Goal: Contribute content: Add original content to the website for others to see

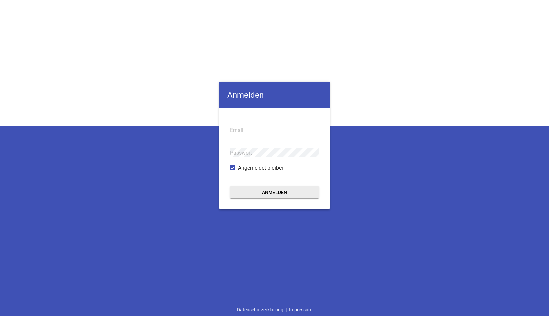
type input "[EMAIL_ADDRESS][DOMAIN_NAME]"
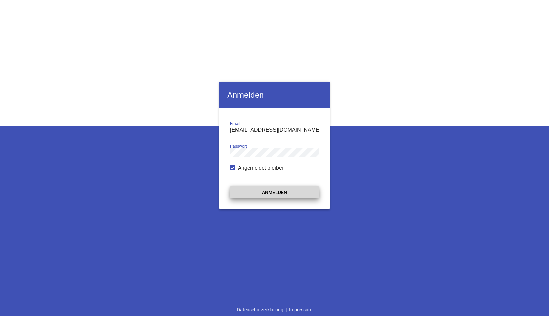
click at [278, 191] on button "Anmelden" at bounding box center [274, 192] width 89 height 12
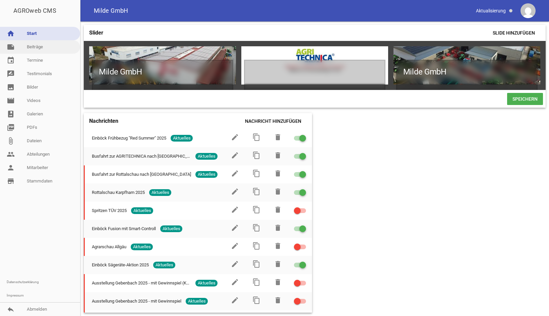
click at [34, 48] on link "note Beiträge" at bounding box center [40, 46] width 80 height 13
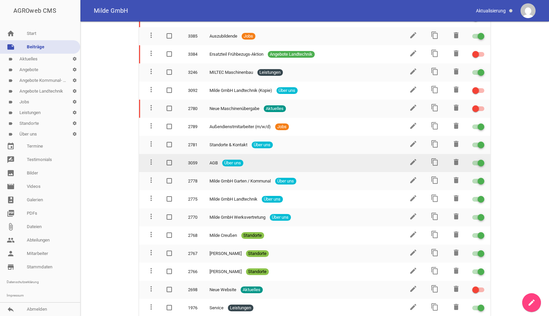
scroll to position [711, 0]
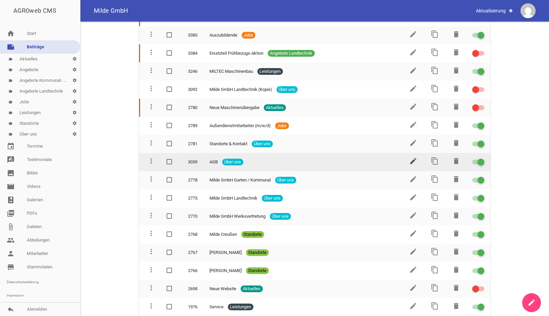
click at [411, 162] on icon "edit" at bounding box center [413, 161] width 8 height 8
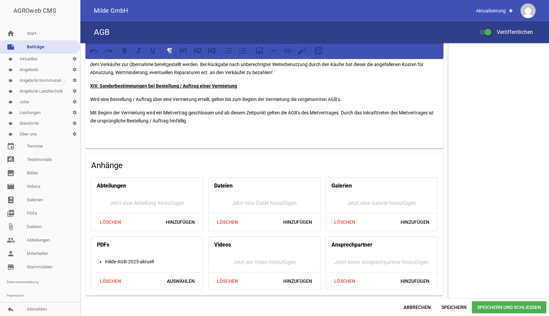
scroll to position [2061, 0]
click at [105, 281] on span "Löschen" at bounding box center [110, 281] width 32 height 12
click at [168, 282] on span "Hinzufügen" at bounding box center [180, 281] width 40 height 12
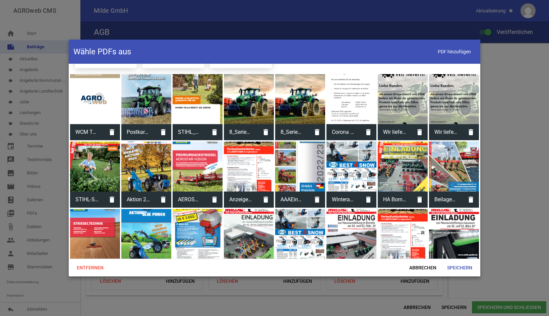
scroll to position [201, 0]
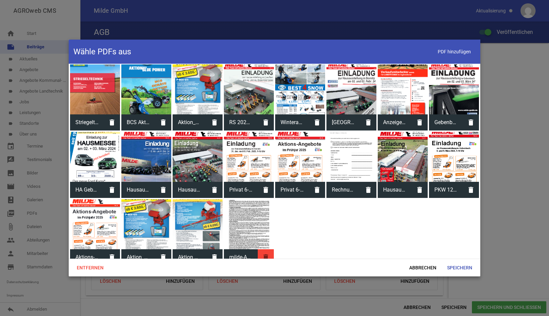
click at [264, 255] on icon "delete" at bounding box center [266, 257] width 16 height 16
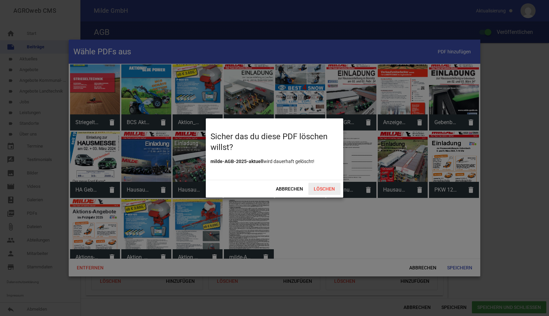
click at [321, 190] on span "Löschen" at bounding box center [324, 189] width 32 height 12
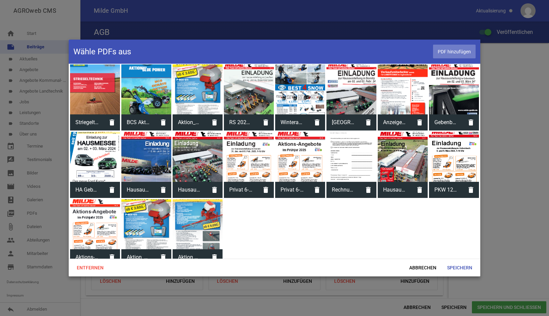
click at [467, 52] on span "PDF hinzufügen" at bounding box center [454, 52] width 43 height 14
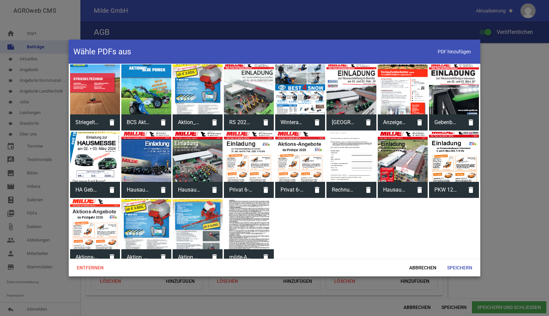
click at [250, 222] on div at bounding box center [249, 224] width 50 height 50
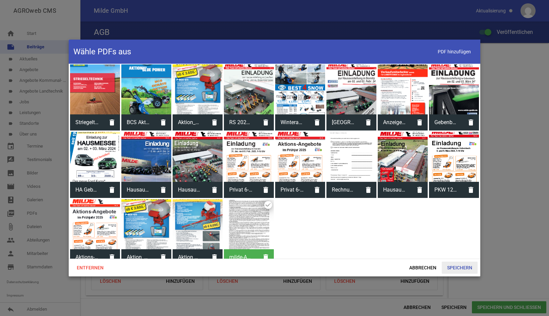
click at [467, 265] on span "Speichern" at bounding box center [460, 267] width 36 height 12
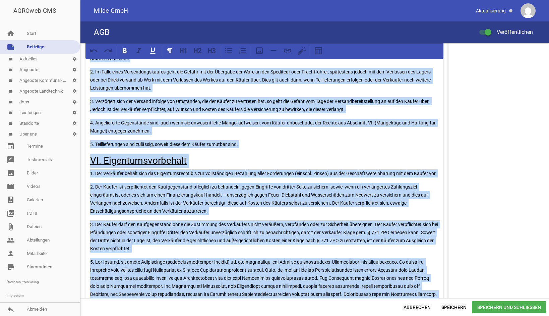
drag, startPoint x: 211, startPoint y: 127, endPoint x: 110, endPoint y: 42, distance: 131.5
click at [110, 42] on div "AGROweb CMS home Start note Beiträge label Aktuelles settings label Angebote se…" at bounding box center [274, 158] width 549 height 316
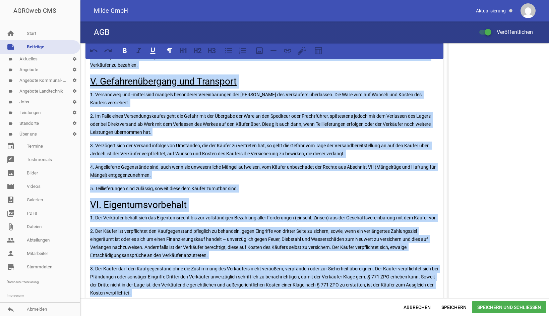
click at [111, 42] on div "AGB Veröffentlichen" at bounding box center [314, 31] width 468 height 21
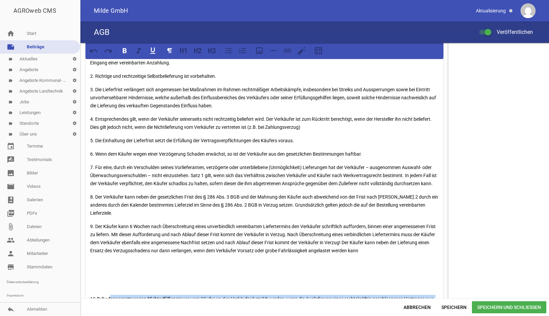
scroll to position [621, 0]
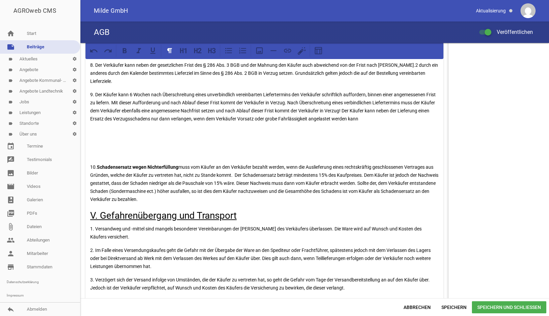
click at [155, 157] on p at bounding box center [264, 153] width 348 height 8
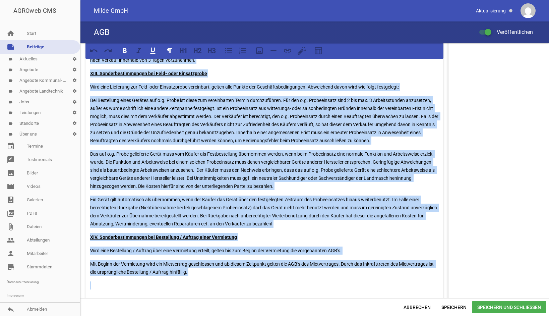
scroll to position [2061, 0]
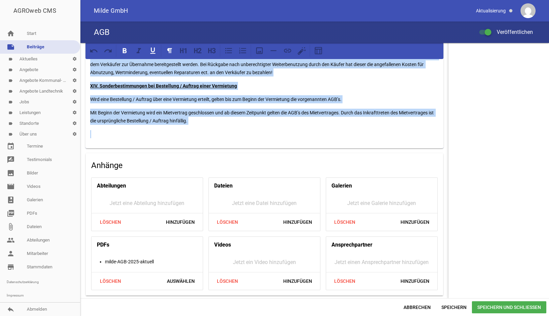
drag, startPoint x: 100, startPoint y: 170, endPoint x: 366, endPoint y: 214, distance: 269.1
click at [364, 315] on html "AGROweb CMS home Start note Beiträge label Aktuelles settings label Angebote se…" at bounding box center [274, 158] width 549 height 316
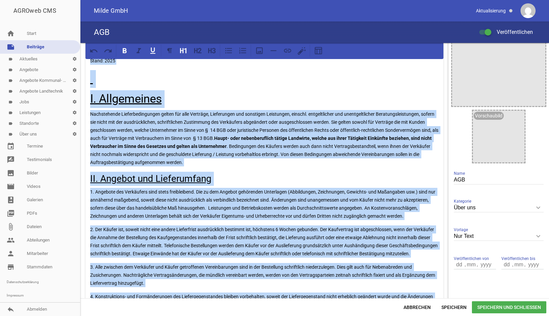
scroll to position [0, 0]
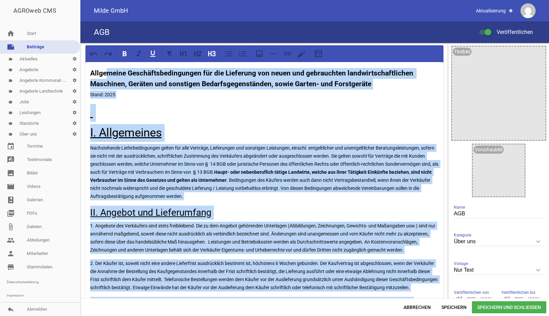
drag, startPoint x: 93, startPoint y: 135, endPoint x: 107, endPoint y: 41, distance: 94.9
click at [107, 41] on div "AGROweb CMS home Start note Beiträge label Aktuelles settings label Angebote se…" at bounding box center [274, 158] width 549 height 316
click at [107, 41] on div "AGB Veröffentlichen" at bounding box center [314, 31] width 468 height 21
click at [107, 42] on div "AGB Veröffentlichen" at bounding box center [314, 31] width 468 height 21
drag, startPoint x: 102, startPoint y: 56, endPoint x: 91, endPoint y: 73, distance: 19.6
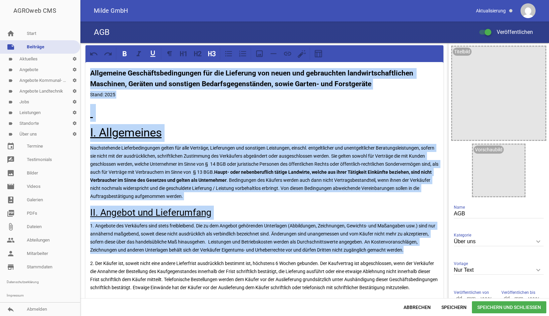
drag, startPoint x: 90, startPoint y: 72, endPoint x: 180, endPoint y: 260, distance: 208.0
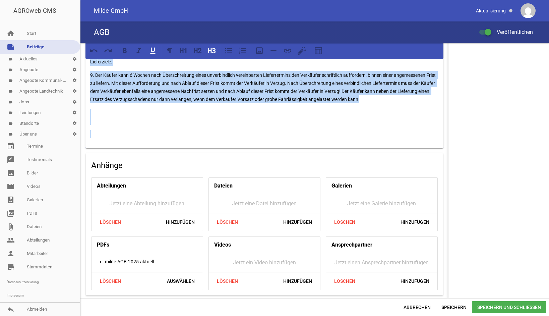
drag, startPoint x: 90, startPoint y: 69, endPoint x: 294, endPoint y: 343, distance: 340.8
click at [294, 315] on html "AGROweb CMS home Start note Beiträge label Aktuelles settings label Angebote se…" at bounding box center [274, 158] width 549 height 316
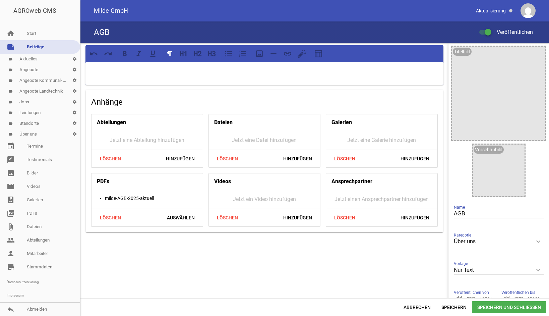
drag, startPoint x: 121, startPoint y: 64, endPoint x: 118, endPoint y: 68, distance: 5.2
click at [121, 64] on div at bounding box center [264, 73] width 358 height 23
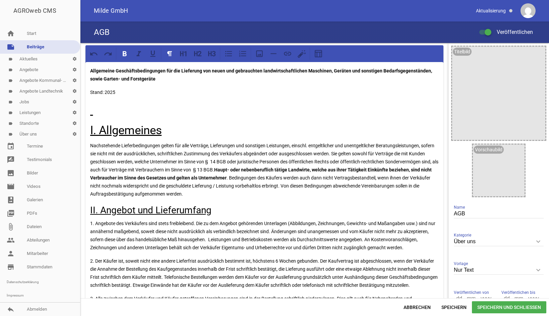
drag, startPoint x: 94, startPoint y: 69, endPoint x: 102, endPoint y: 68, distance: 7.7
click at [95, 69] on strong "Allgemeine Geschäftsbedingungen für die Lieferung von neuen und gebrauchten lan…" at bounding box center [261, 74] width 343 height 13
click at [93, 70] on strong "Allgemeine Geschäftsbedingungen für die Lieferung von neuen und gebrauchten lan…" at bounding box center [261, 74] width 343 height 13
drag, startPoint x: 166, startPoint y: 79, endPoint x: 107, endPoint y: 62, distance: 61.7
click at [92, 68] on p "Allgemeine Geschäftsbedingungen für die Lieferung von neuen und gebrauchten lan…" at bounding box center [264, 75] width 348 height 16
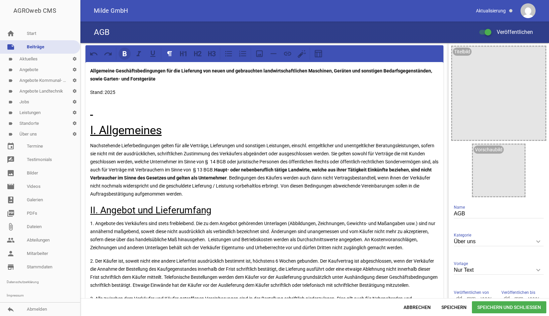
click at [122, 54] on icon at bounding box center [124, 53] width 9 height 9
click at [181, 54] on icon at bounding box center [181, 53] width 3 height 5
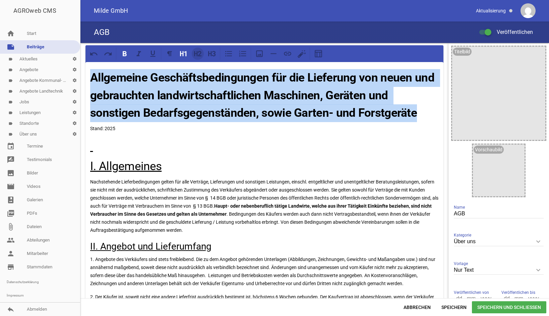
click at [200, 54] on icon at bounding box center [200, 53] width 4 height 5
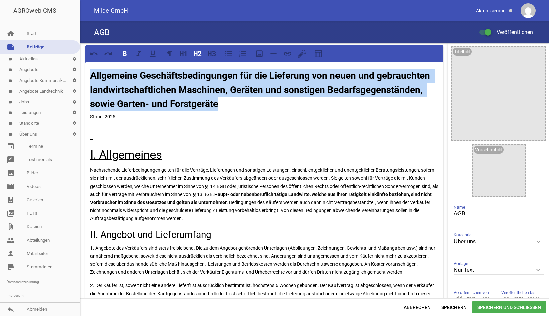
click at [94, 79] on strong "Allgemeine Geschäftsbedingungen für die Lieferung von neuen und gebrauchten lan…" at bounding box center [261, 89] width 342 height 39
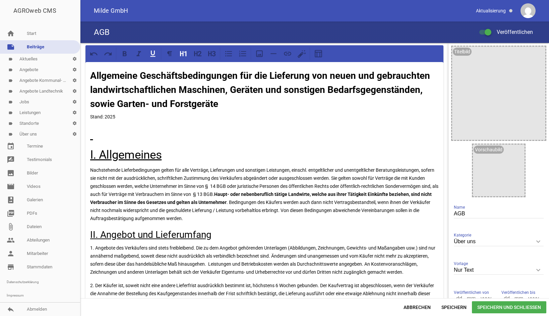
drag, startPoint x: 115, startPoint y: 138, endPoint x: 87, endPoint y: 138, distance: 27.8
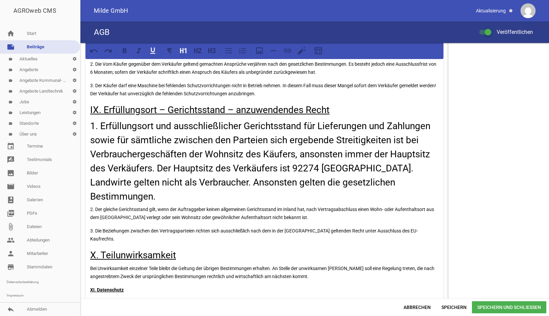
scroll to position [1642, 0]
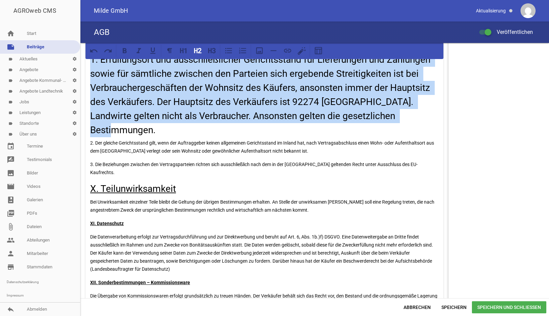
drag, startPoint x: 90, startPoint y: 109, endPoint x: 434, endPoint y: 163, distance: 348.7
click at [213, 51] on icon at bounding box center [211, 50] width 9 height 9
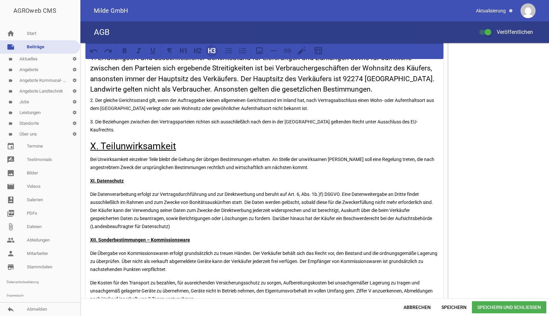
click at [213, 51] on icon at bounding box center [211, 50] width 9 height 9
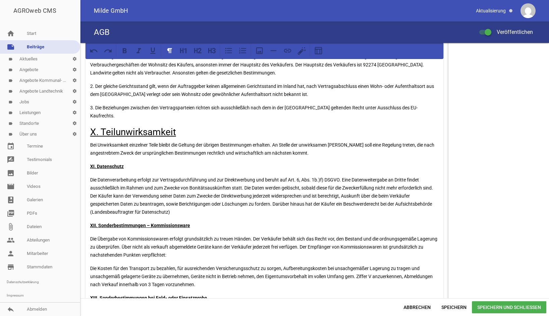
click at [236, 120] on p "3. Die Beziehungen zwischen den Vertragsparteien richten sich ausschließlich na…" at bounding box center [264, 112] width 348 height 16
click at [253, 157] on p "Bei Unwirksamkeit einzelner Teile bleibt die Geltung der übrigen Bestimmungen e…" at bounding box center [264, 149] width 348 height 16
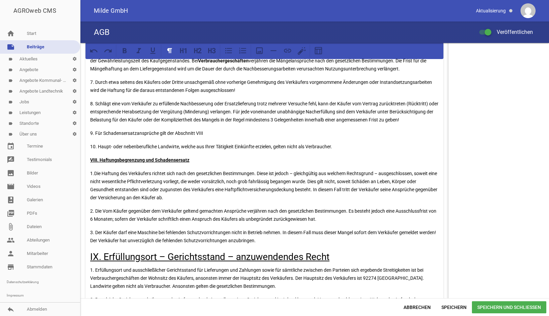
scroll to position [1441, 0]
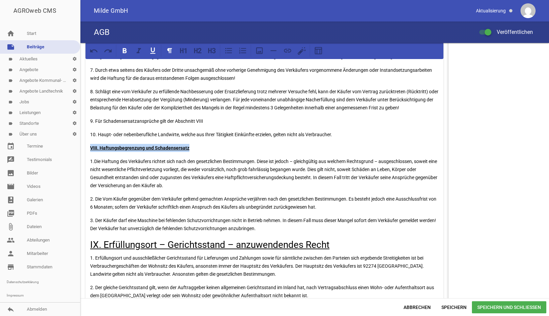
drag, startPoint x: 194, startPoint y: 193, endPoint x: 81, endPoint y: 198, distance: 113.3
click at [184, 53] on icon at bounding box center [183, 50] width 9 height 9
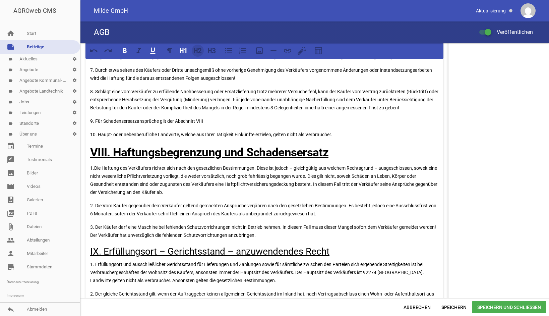
click at [193, 54] on icon at bounding box center [197, 50] width 9 height 9
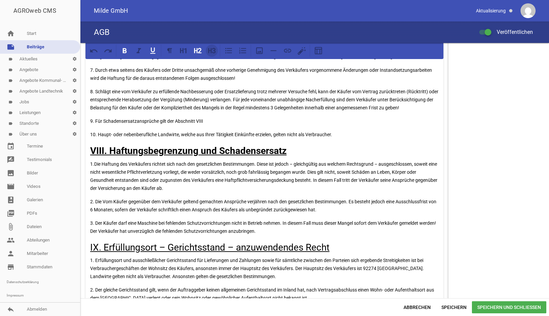
click at [211, 52] on icon at bounding box center [209, 50] width 3 height 5
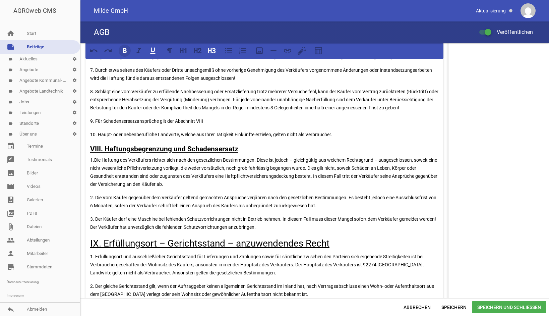
click at [123, 49] on icon at bounding box center [125, 50] width 4 height 5
click at [196, 51] on icon at bounding box center [195, 50] width 3 height 5
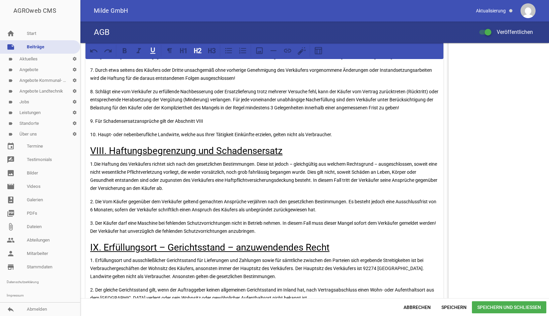
click at [195, 125] on p "9. Für Schadensersatzansprüche gilt der Abschnitt VIII" at bounding box center [264, 121] width 348 height 8
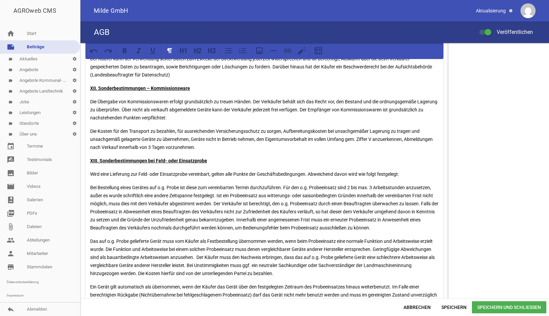
scroll to position [1742, 0]
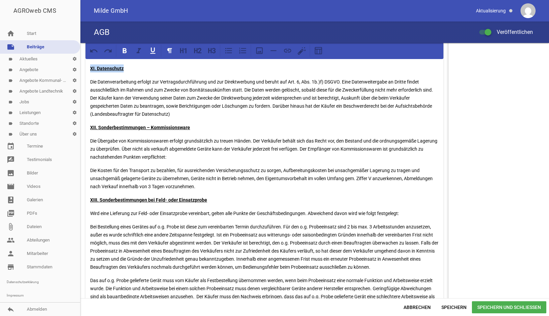
drag, startPoint x: 134, startPoint y: 117, endPoint x: 84, endPoint y: 118, distance: 49.3
click at [194, 51] on icon at bounding box center [195, 50] width 3 height 5
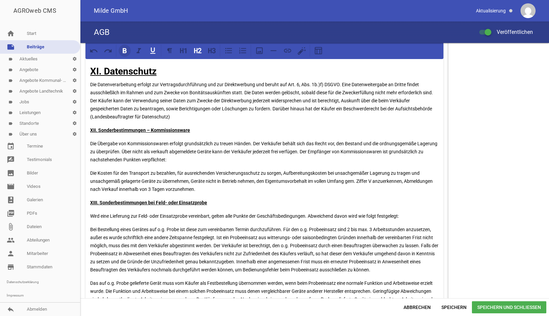
click at [120, 49] on icon at bounding box center [124, 50] width 9 height 9
drag, startPoint x: 158, startPoint y: 181, endPoint x: 88, endPoint y: 176, distance: 70.9
click at [197, 50] on icon at bounding box center [197, 50] width 9 height 9
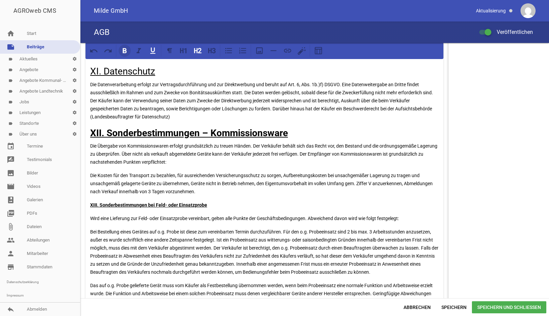
click at [123, 51] on icon at bounding box center [125, 50] width 4 height 5
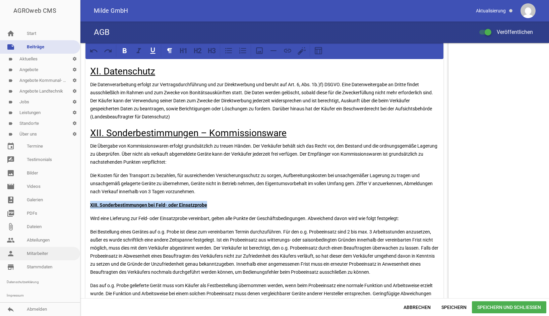
drag, startPoint x: 210, startPoint y: 254, endPoint x: 145, endPoint y: 187, distance: 93.4
click at [74, 255] on div "AGROweb CMS home Start note Beiträge label Aktuelles settings label Angebote se…" at bounding box center [274, 158] width 549 height 316
click at [197, 52] on icon at bounding box center [195, 50] width 3 height 5
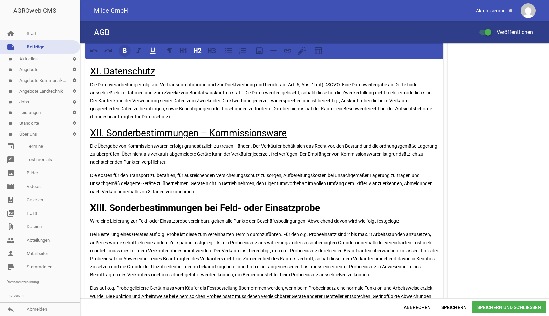
click at [120, 51] on icon at bounding box center [124, 50] width 9 height 9
click at [166, 121] on p "Die Datenverarbeitung erfolgt zur Vertragsdurchführung und zur Direktwerbung un…" at bounding box center [264, 100] width 348 height 40
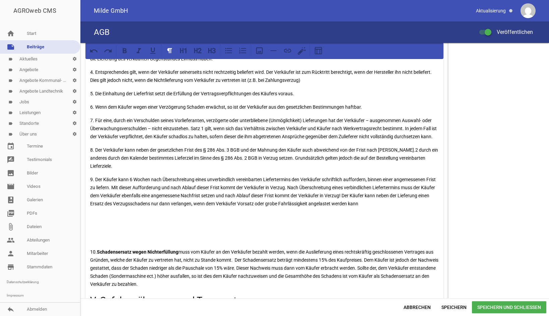
scroll to position [536, 0]
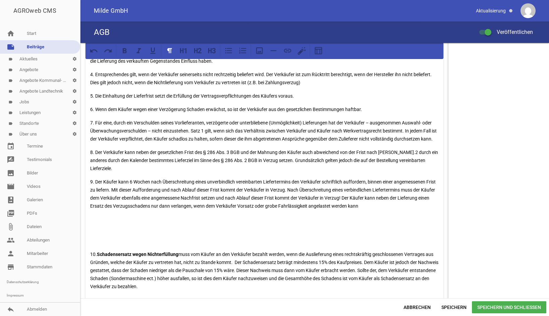
click at [111, 231] on p at bounding box center [264, 223] width 348 height 16
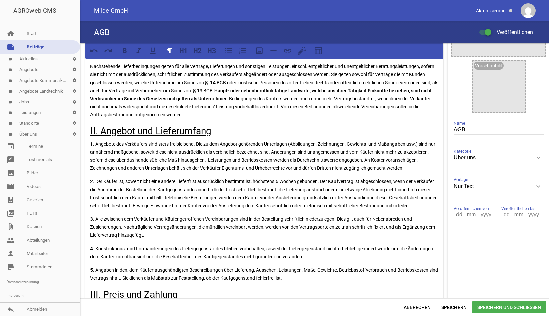
scroll to position [0, 0]
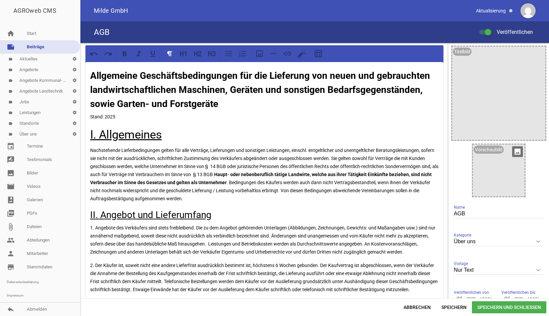
click at [515, 151] on icon "image" at bounding box center [517, 151] width 11 height 11
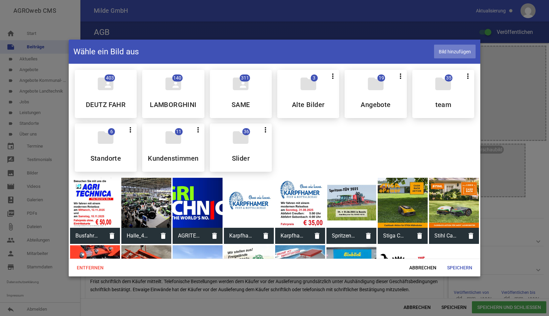
click at [446, 50] on span "Bild hinzufügen" at bounding box center [455, 52] width 42 height 14
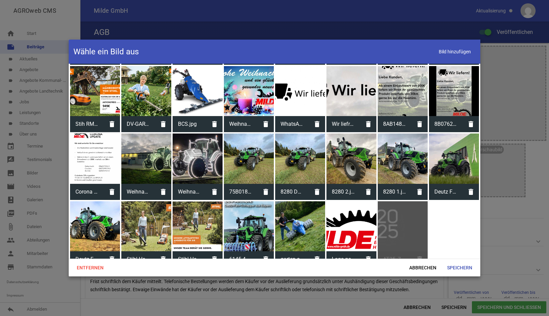
scroll to position [793, 0]
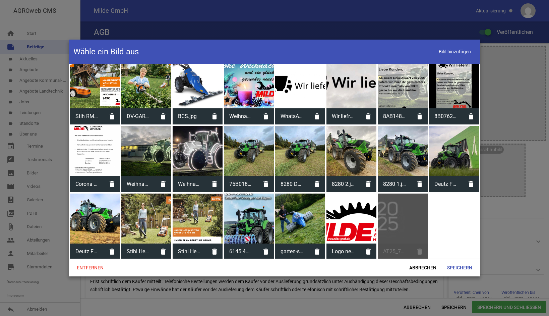
click at [348, 210] on div at bounding box center [351, 218] width 50 height 50
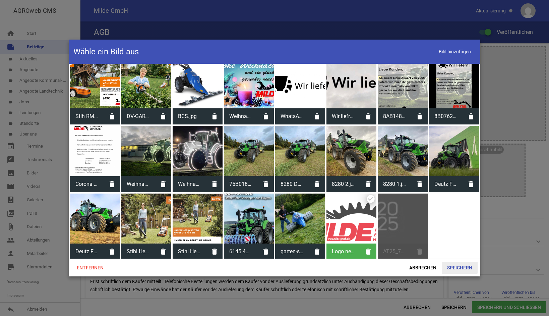
click at [463, 268] on span "Speichern" at bounding box center [460, 267] width 36 height 12
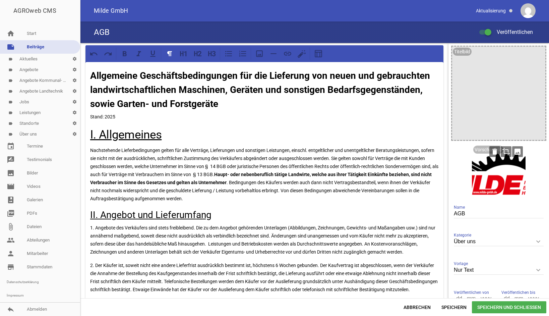
click at [506, 154] on icon "crop" at bounding box center [506, 151] width 11 height 11
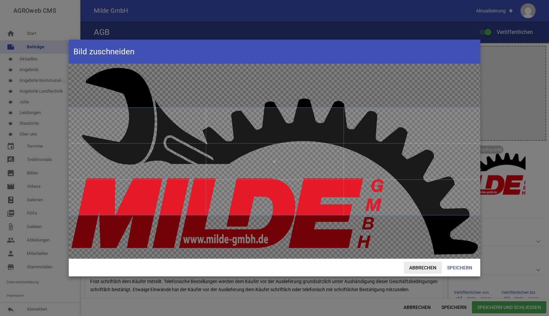
click at [419, 267] on span "Abbrechen" at bounding box center [423, 267] width 38 height 12
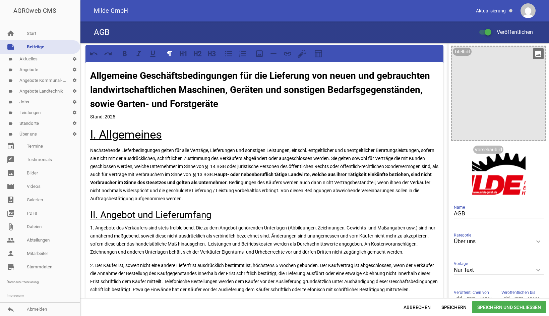
click at [482, 101] on div at bounding box center [498, 93] width 93 height 93
click at [538, 52] on icon "image" at bounding box center [538, 53] width 11 height 11
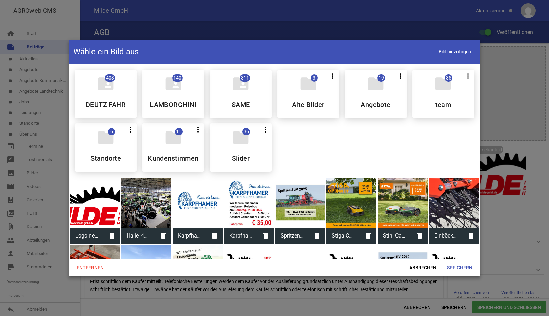
click at [90, 214] on div at bounding box center [95, 203] width 50 height 50
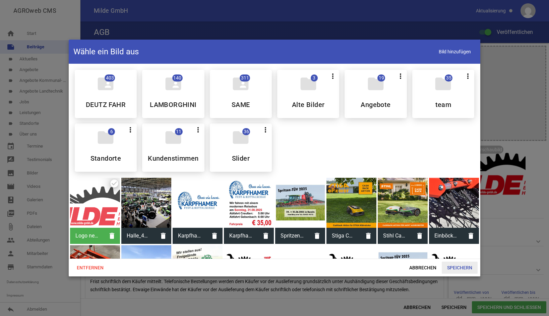
click at [458, 269] on span "Speichern" at bounding box center [460, 267] width 36 height 12
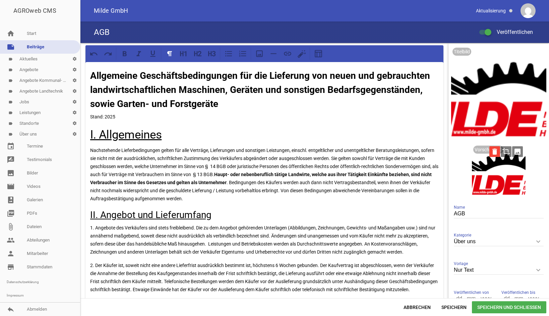
click at [496, 151] on icon "delete" at bounding box center [494, 151] width 11 height 11
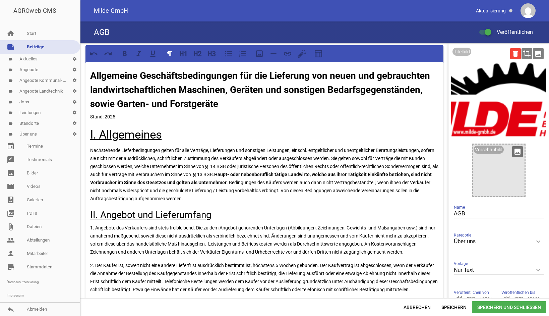
click at [517, 54] on icon "delete" at bounding box center [515, 53] width 11 height 11
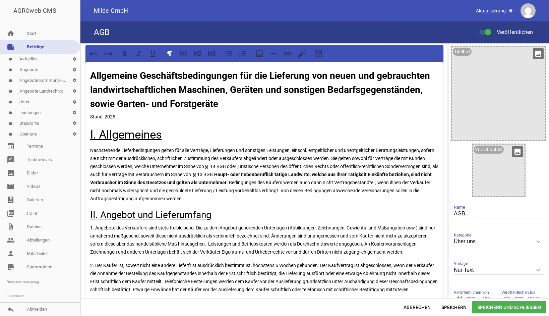
click at [482, 170] on div at bounding box center [499, 170] width 52 height 52
click at [518, 154] on icon "image" at bounding box center [517, 151] width 11 height 11
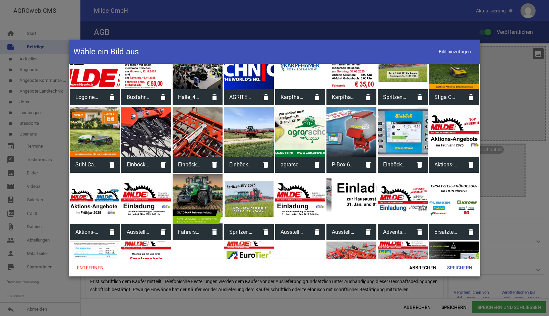
scroll to position [34, 0]
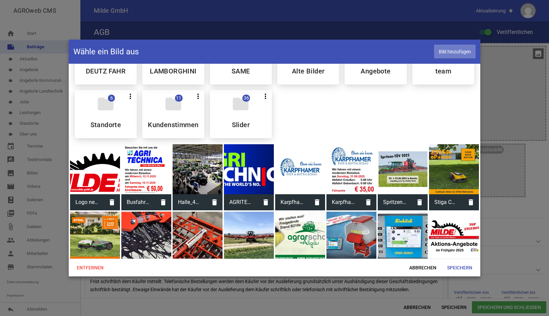
click at [443, 50] on span "Bild hinzufügen" at bounding box center [455, 52] width 42 height 14
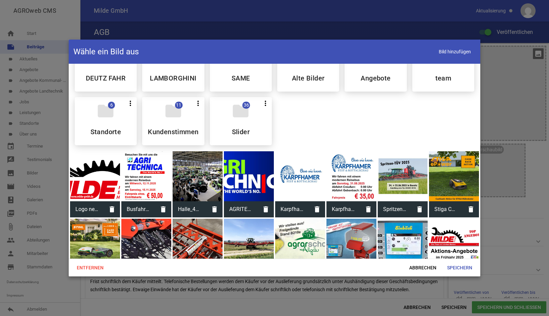
scroll to position [0, 0]
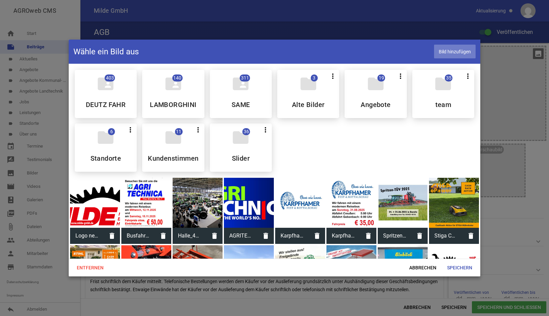
click at [459, 51] on span "Bild hinzufügen" at bounding box center [455, 52] width 42 height 14
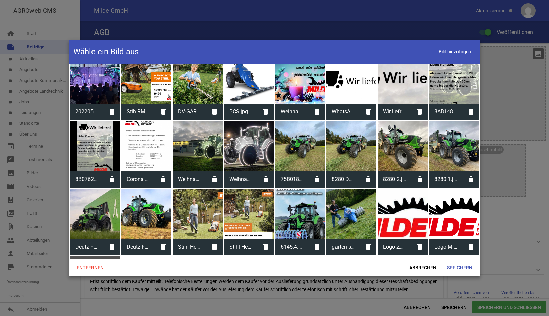
scroll to position [859, 0]
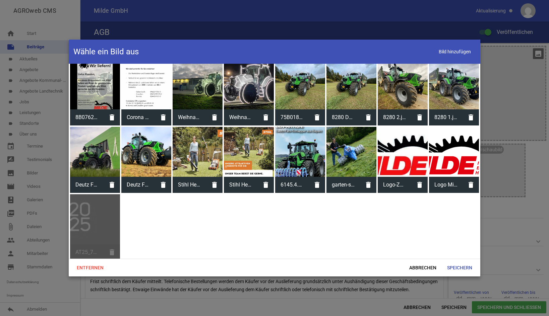
click at [445, 159] on div at bounding box center [454, 152] width 50 height 50
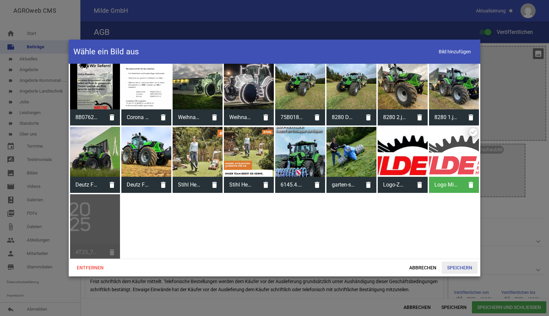
click at [453, 268] on span "Speichern" at bounding box center [460, 267] width 36 height 12
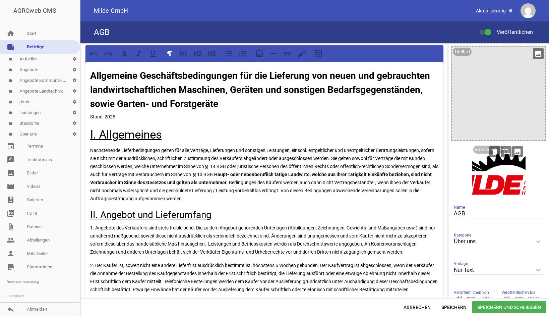
click at [503, 152] on icon "crop" at bounding box center [506, 151] width 11 height 11
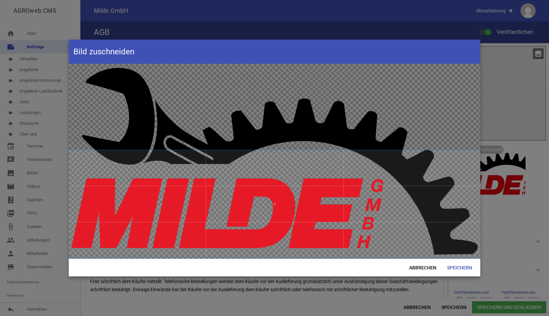
click at [307, 240] on span at bounding box center [275, 203] width 412 height 107
click at [456, 266] on span "Speichern" at bounding box center [460, 267] width 36 height 12
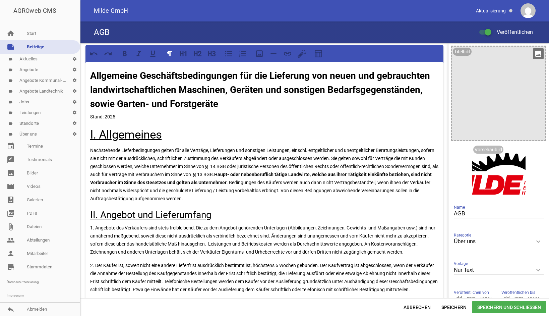
click at [528, 96] on div at bounding box center [498, 93] width 93 height 93
click at [535, 52] on icon "image" at bounding box center [538, 53] width 11 height 11
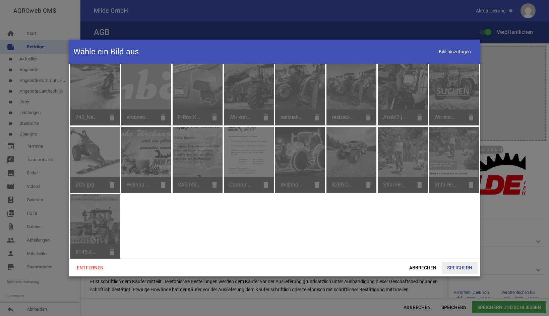
click at [453, 266] on span "Speichern" at bounding box center [460, 267] width 36 height 12
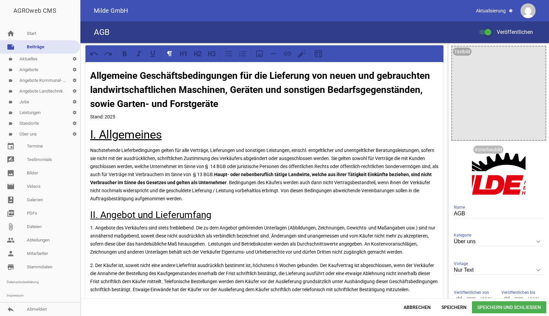
click at [515, 309] on span "Speichern und Schließen" at bounding box center [509, 307] width 74 height 12
